Goal: Information Seeking & Learning: Learn about a topic

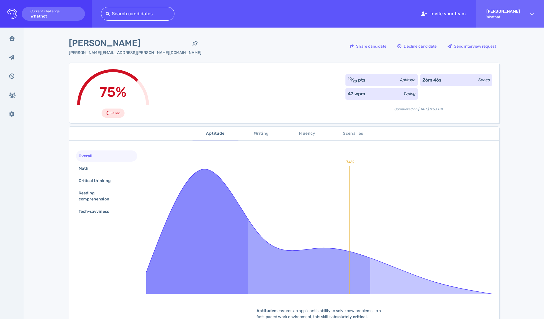
click at [258, 133] on span "Writing" at bounding box center [261, 133] width 39 height 7
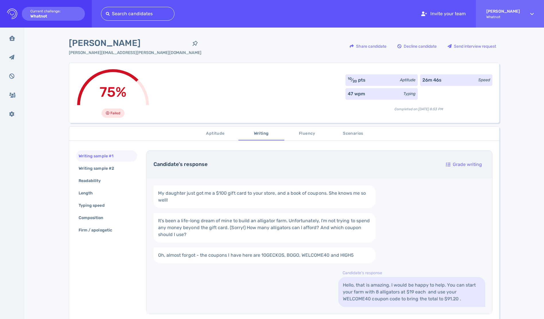
scroll to position [66, 0]
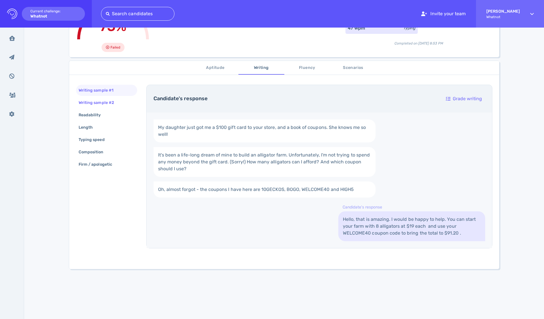
click at [102, 101] on div "Writing sample #2" at bounding box center [99, 102] width 44 height 8
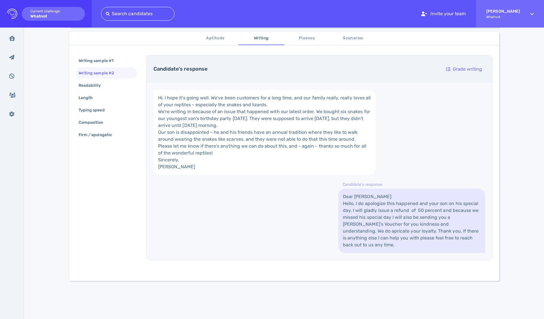
scroll to position [142, 0]
click at [90, 81] on div "Readability" at bounding box center [92, 85] width 30 height 8
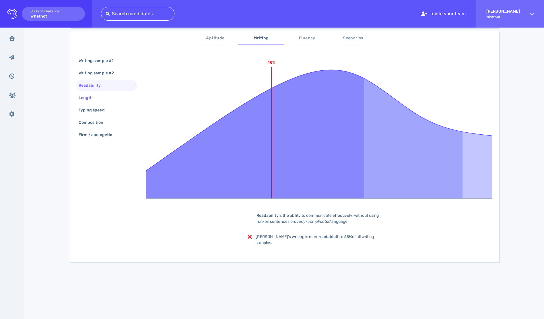
click at [92, 94] on div "Length" at bounding box center [88, 98] width 22 height 8
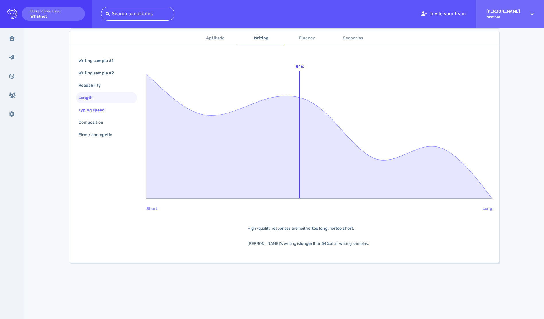
click at [94, 108] on div "Typing speed" at bounding box center [94, 110] width 34 height 8
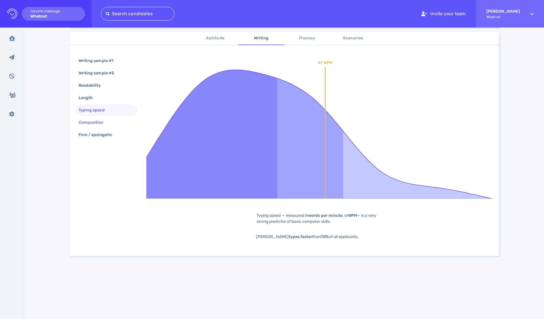
click at [98, 123] on div "Composition" at bounding box center [93, 122] width 33 height 8
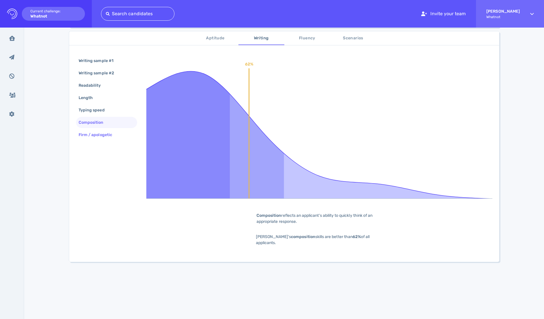
click at [99, 134] on div "Firm / apologetic" at bounding box center [98, 135] width 42 height 8
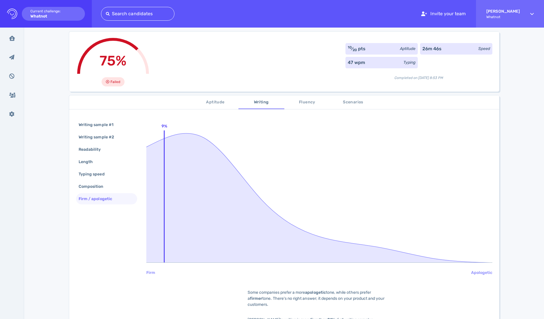
scroll to position [0, 0]
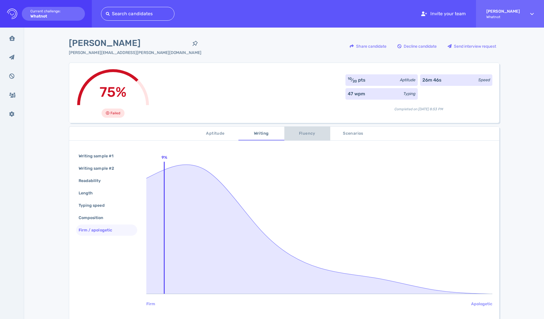
click at [309, 130] on span "Fluency" at bounding box center [307, 133] width 39 height 7
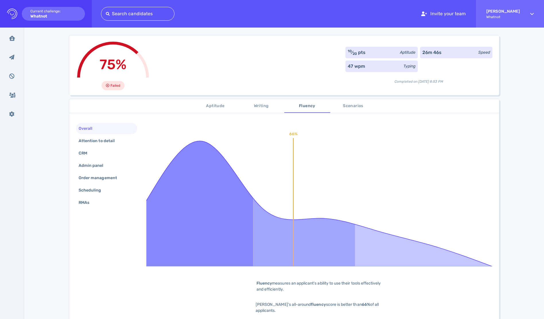
scroll to position [37, 0]
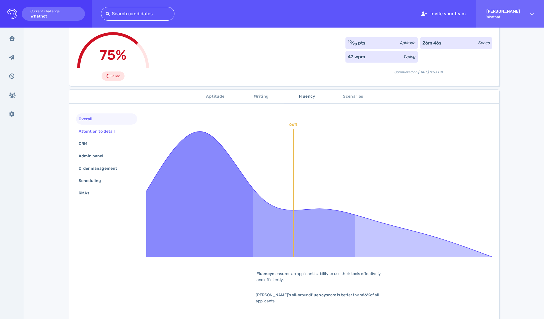
click at [91, 126] on div "Attention to detail" at bounding box center [106, 131] width 61 height 11
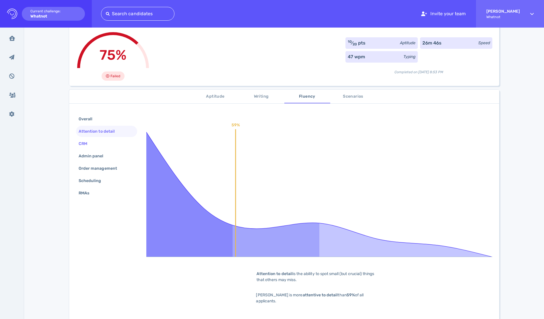
click at [80, 141] on div "CRM" at bounding box center [85, 143] width 17 height 8
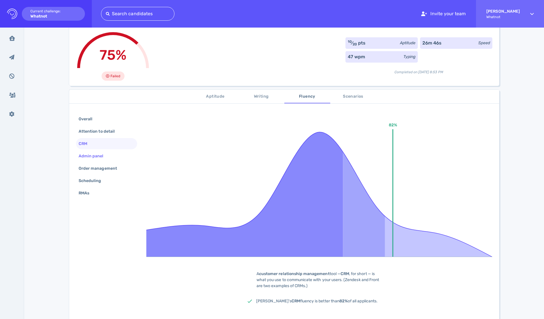
click at [93, 155] on div "Admin panel" at bounding box center [93, 156] width 33 height 8
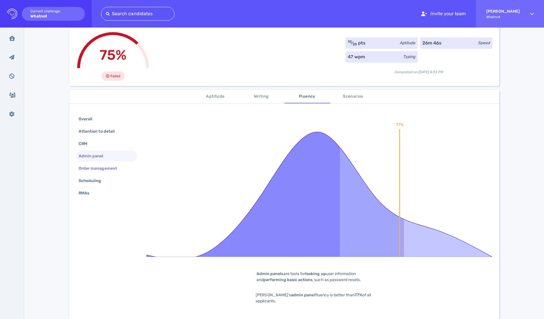
click at [100, 170] on div "Order management" at bounding box center [100, 168] width 46 height 8
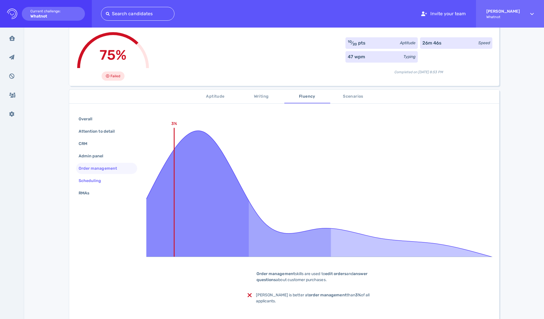
click at [96, 179] on div "Scheduling" at bounding box center [92, 180] width 31 height 8
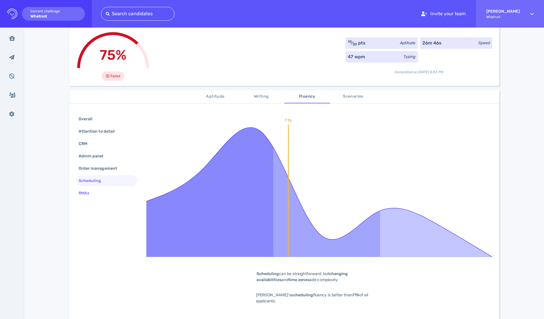
click at [98, 191] on div "RMAs" at bounding box center [106, 192] width 61 height 11
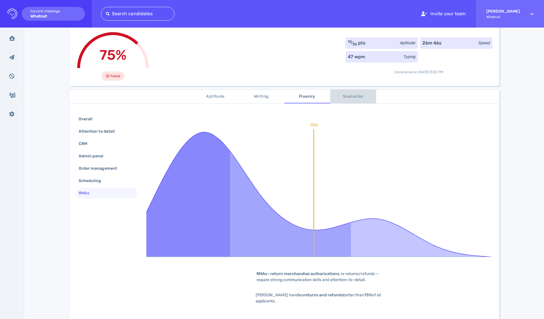
click at [350, 96] on span "Scenarios" at bounding box center [353, 96] width 39 height 7
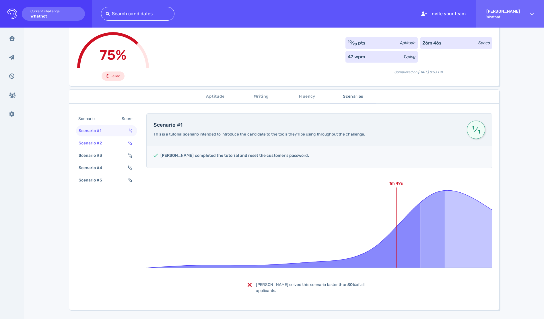
click at [107, 139] on div "Scenario #2" at bounding box center [93, 143] width 32 height 8
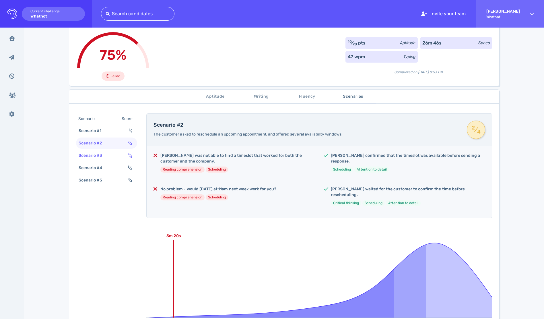
click at [113, 154] on div "Scenario #3 4 ⁄ 8" at bounding box center [106, 155] width 61 height 11
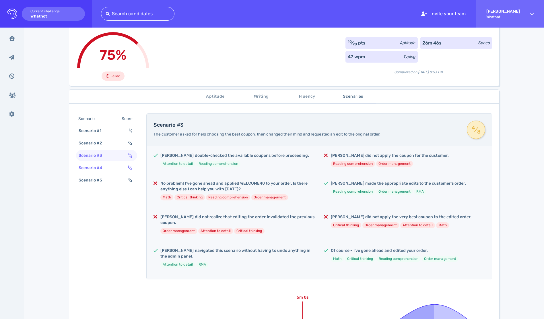
click at [114, 172] on div "Scenario #4 3 ⁄ 3" at bounding box center [106, 167] width 61 height 11
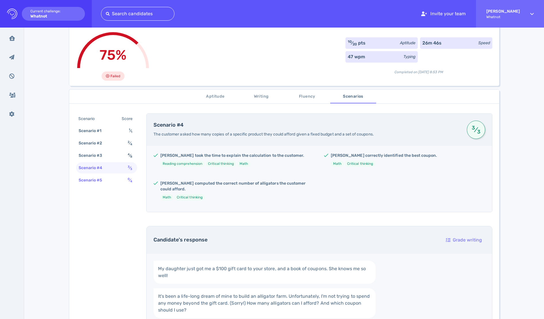
click at [114, 179] on div "Scenario #5 0 ⁄ 4" at bounding box center [106, 179] width 61 height 11
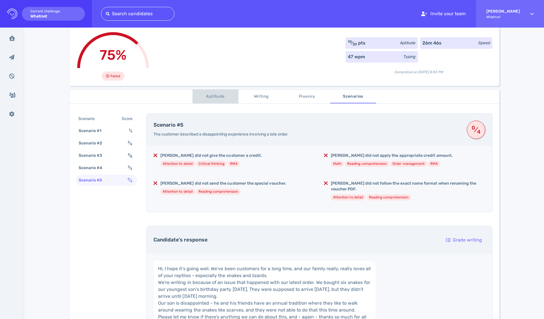
click at [200, 95] on span "Aptitude" at bounding box center [215, 96] width 39 height 7
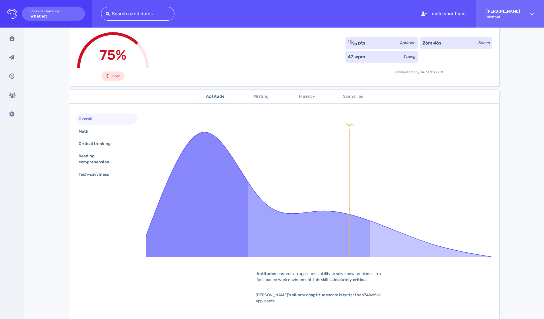
click at [262, 94] on span "Writing" at bounding box center [261, 96] width 39 height 7
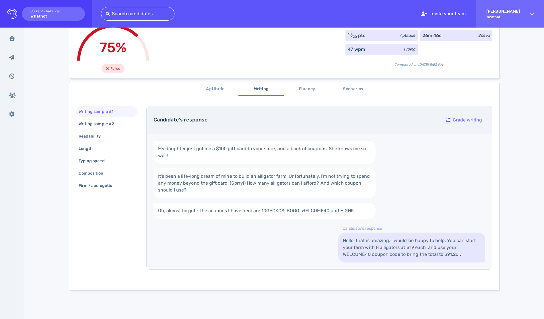
scroll to position [52, 0]
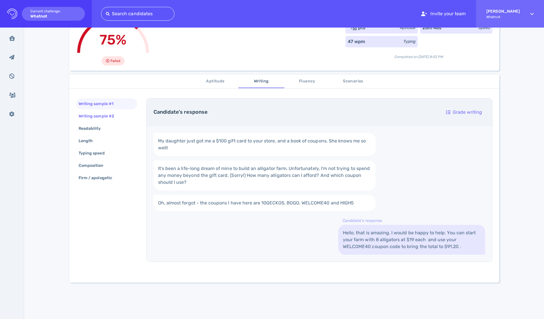
click at [100, 118] on div "Writing sample #2" at bounding box center [99, 116] width 44 height 8
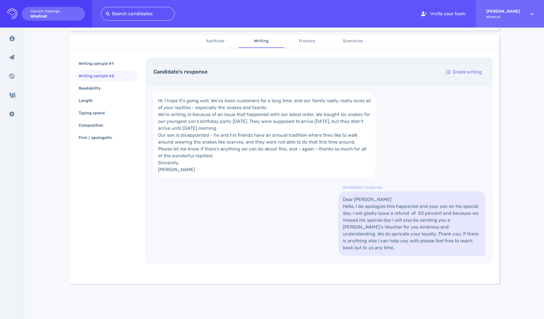
scroll to position [82, 0]
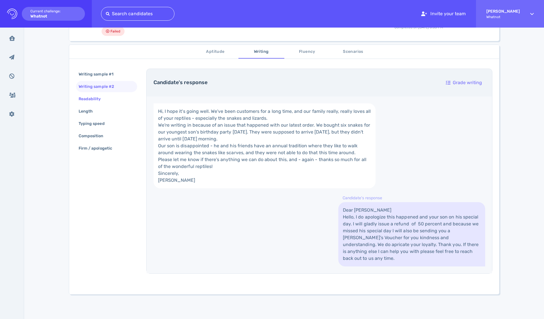
click at [100, 96] on div "Readability" at bounding box center [92, 99] width 30 height 8
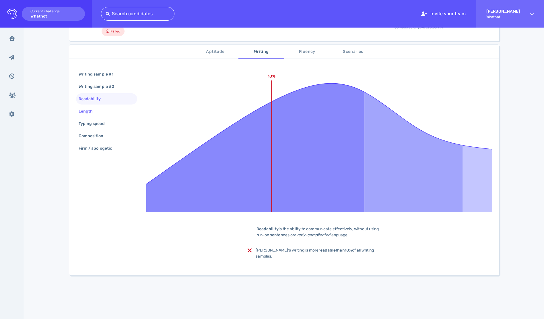
click at [93, 107] on div "Length" at bounding box center [88, 111] width 22 height 8
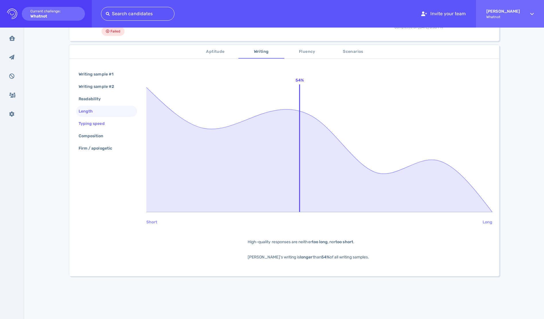
click at [93, 118] on div "Typing speed" at bounding box center [106, 123] width 61 height 11
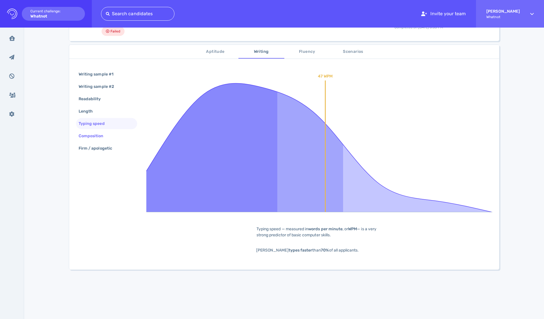
click at [94, 131] on div "Composition" at bounding box center [106, 135] width 61 height 11
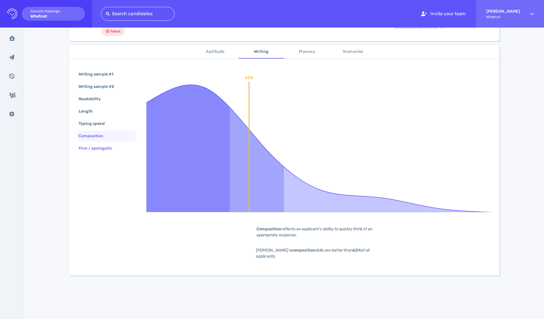
click at [97, 149] on div "Firm / apologetic" at bounding box center [98, 148] width 42 height 8
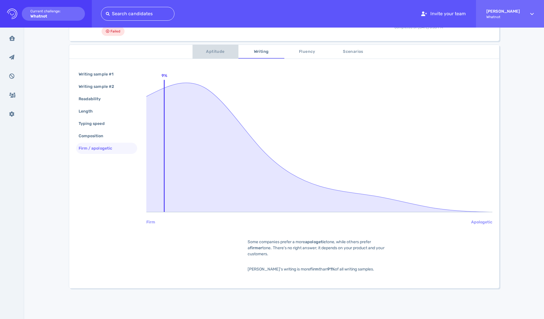
click at [222, 48] on button "Aptitude" at bounding box center [215, 52] width 46 height 14
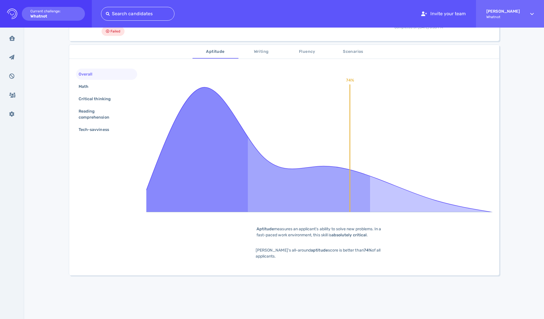
click at [263, 48] on span "Writing" at bounding box center [261, 51] width 39 height 7
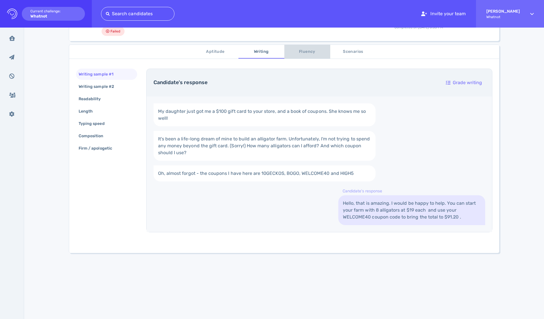
click at [303, 51] on span "Fluency" at bounding box center [307, 51] width 39 height 7
